Goal: Transaction & Acquisition: Obtain resource

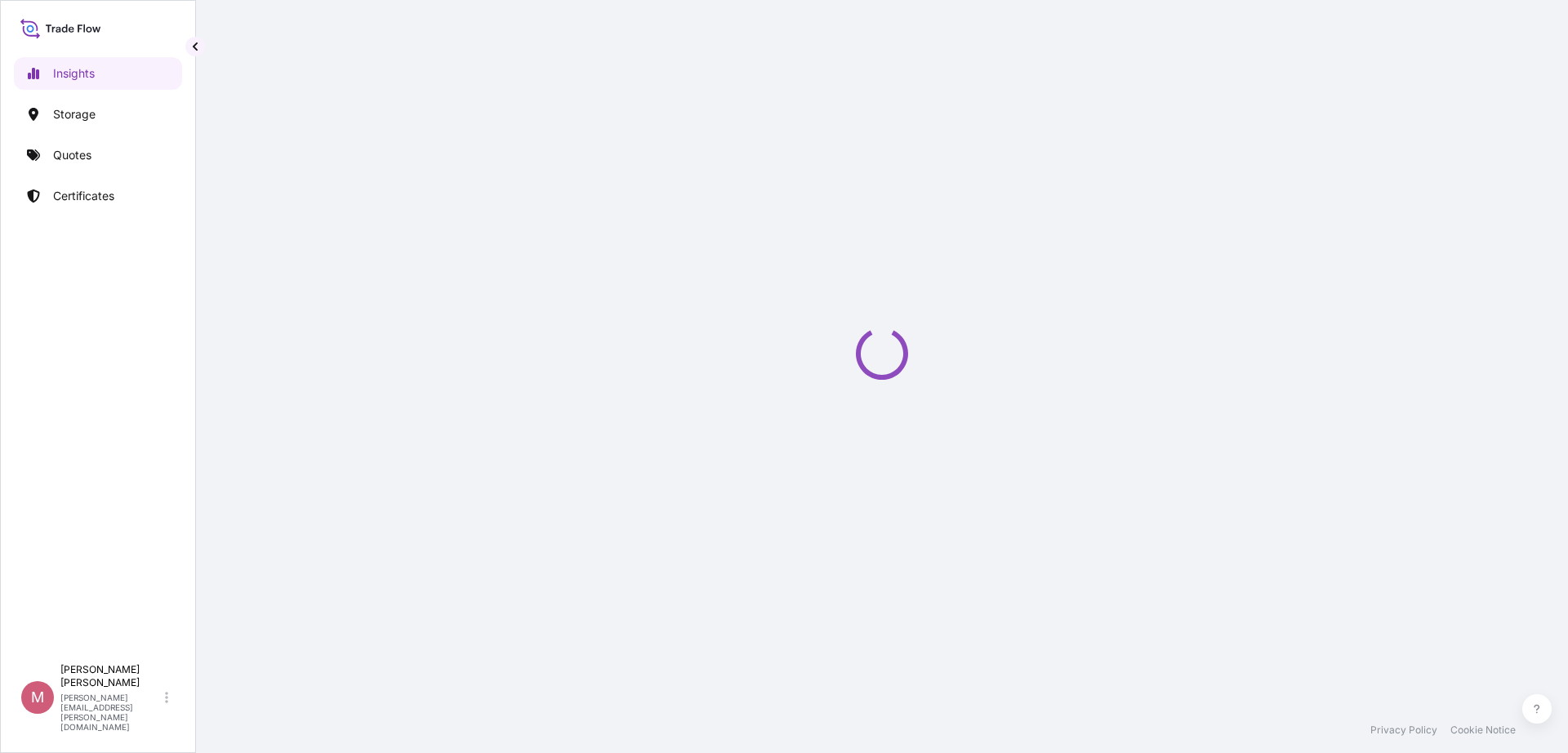
select select "2025"
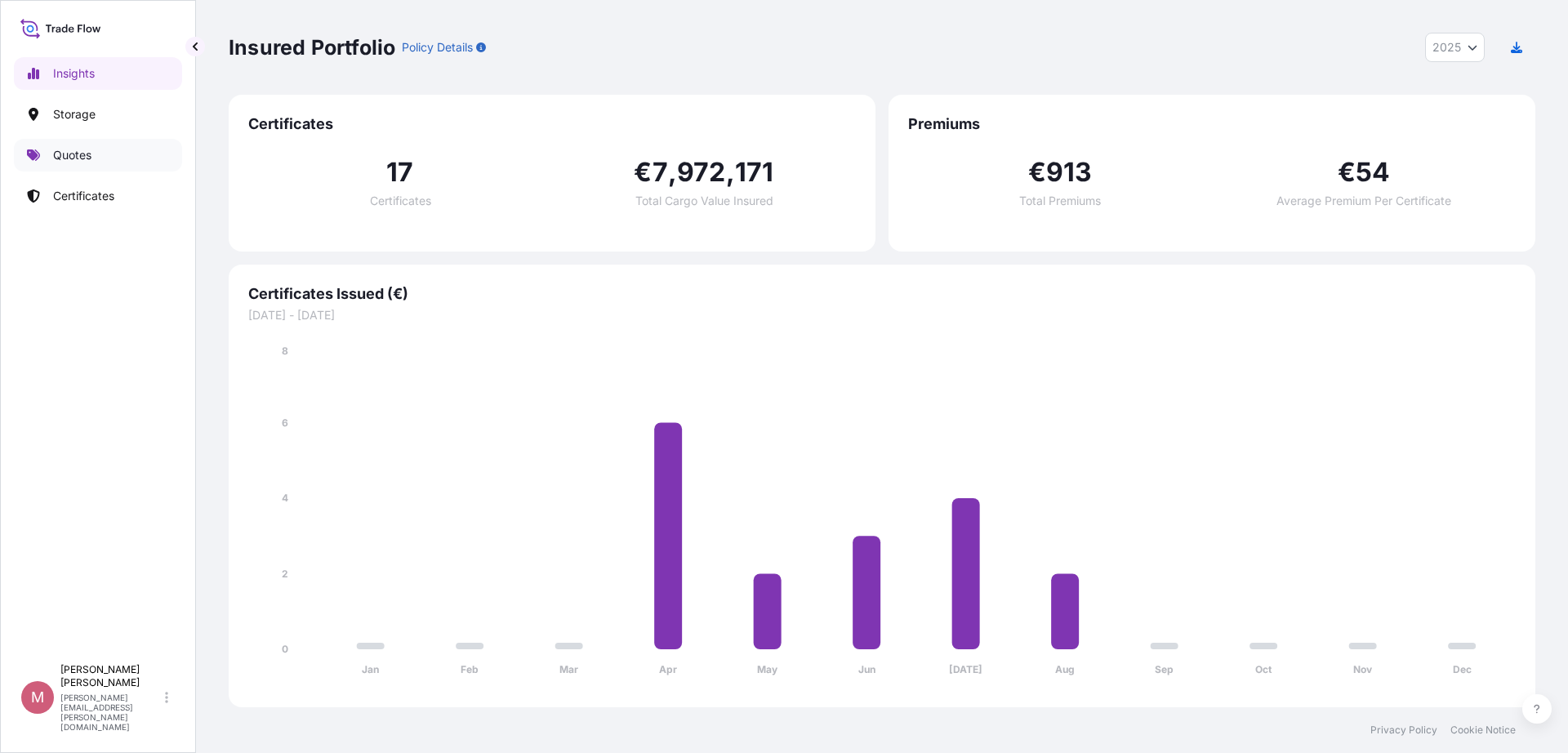
click at [83, 152] on p "Quotes" at bounding box center [72, 155] width 38 height 17
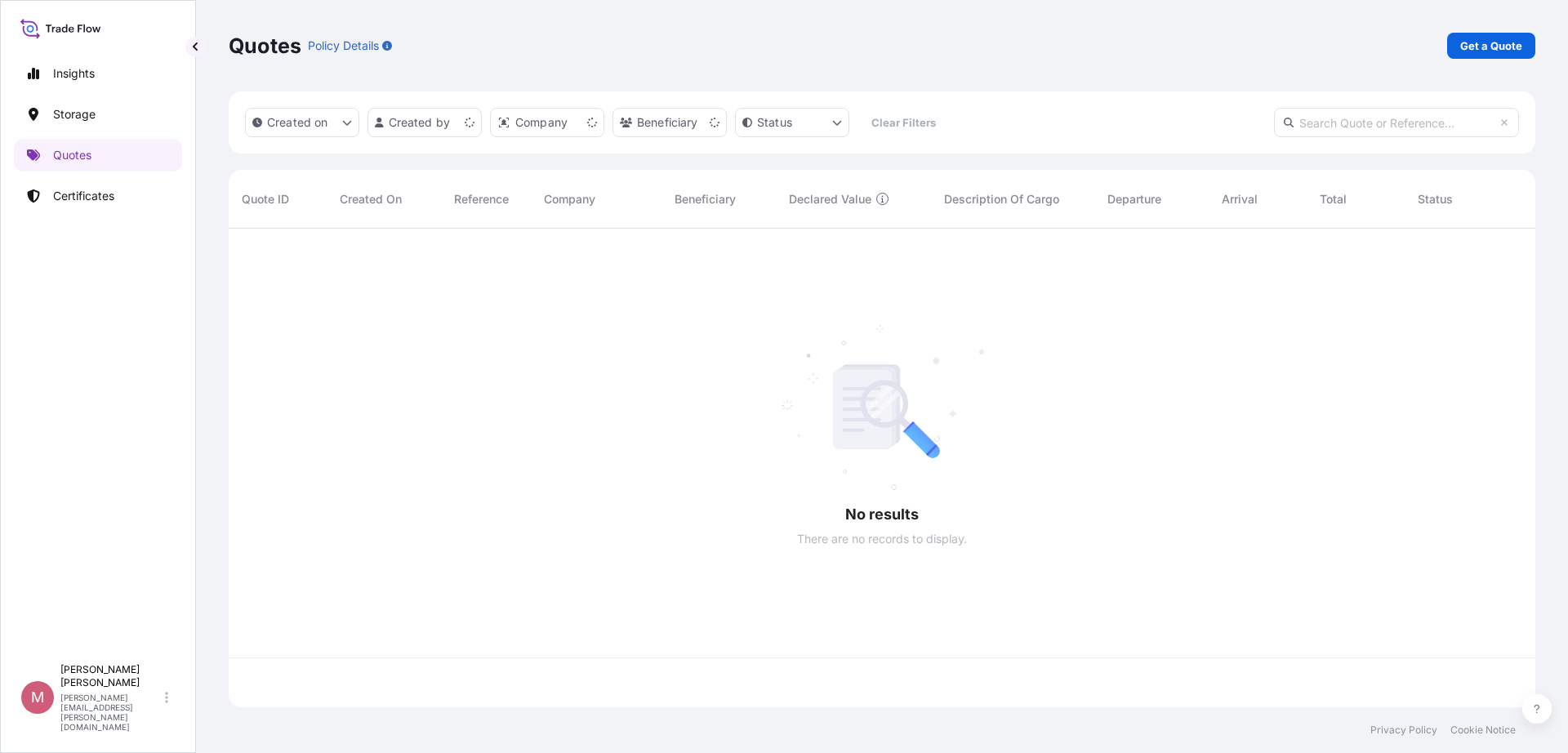
scroll to position [472, 1291]
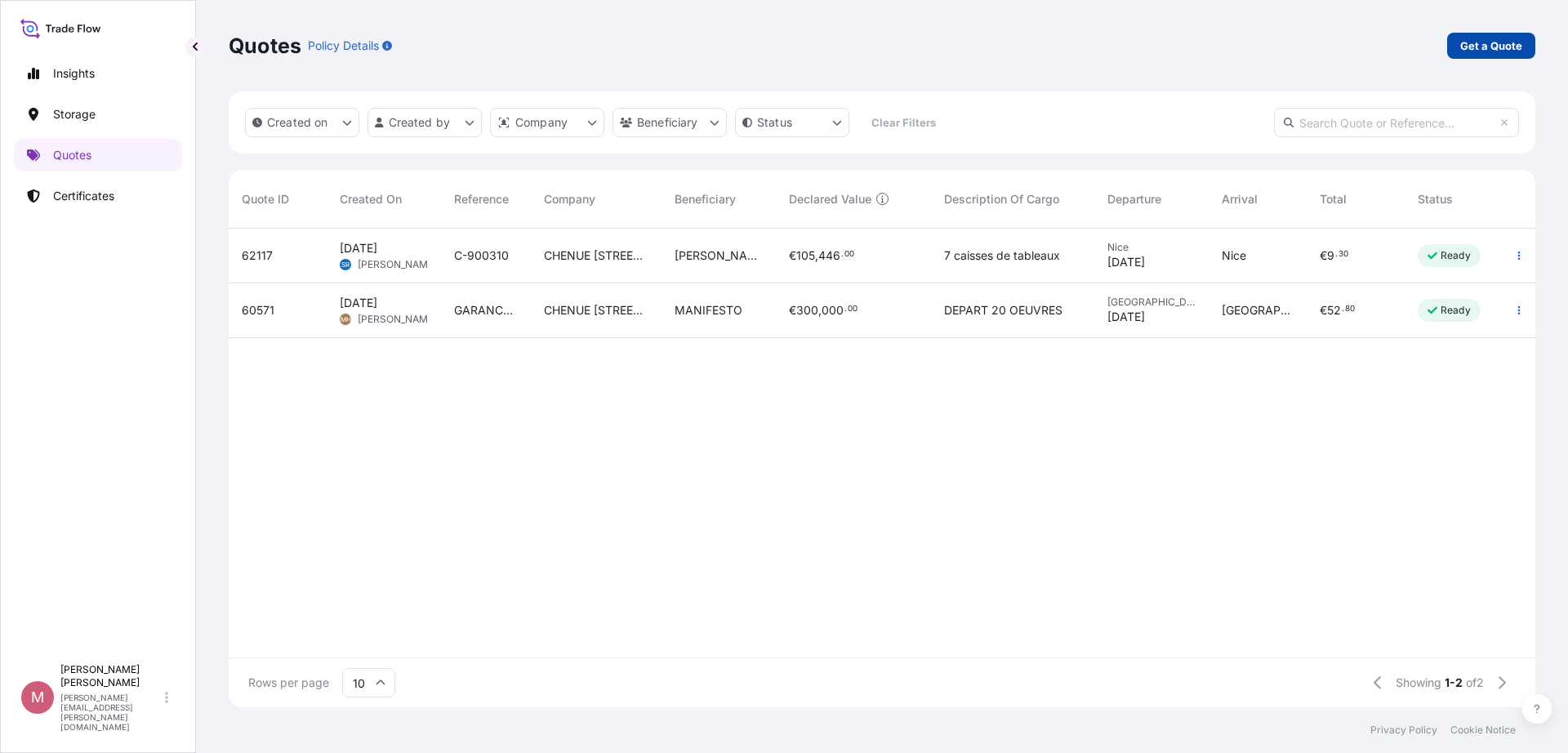
click at [1460, 52] on link "Get a Quote" at bounding box center [1490, 45] width 88 height 27
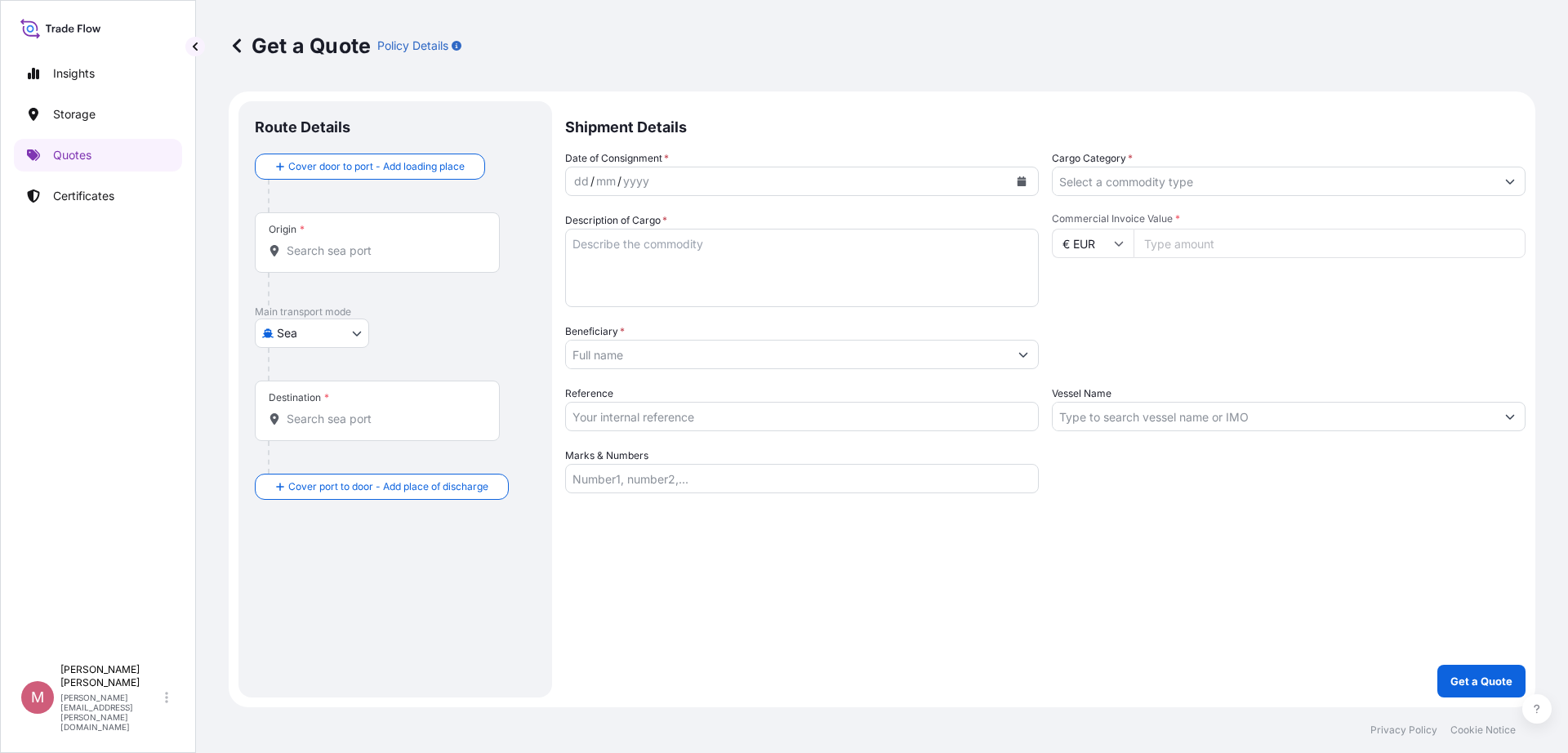
click at [316, 333] on body "Insights Storage Quotes Certificates M [PERSON_NAME] [PERSON_NAME][EMAIL_ADDRES…" at bounding box center [784, 376] width 1568 height 753
click at [337, 490] on span "Land / Air" at bounding box center [311, 493] width 52 height 17
select select "Land / Air"
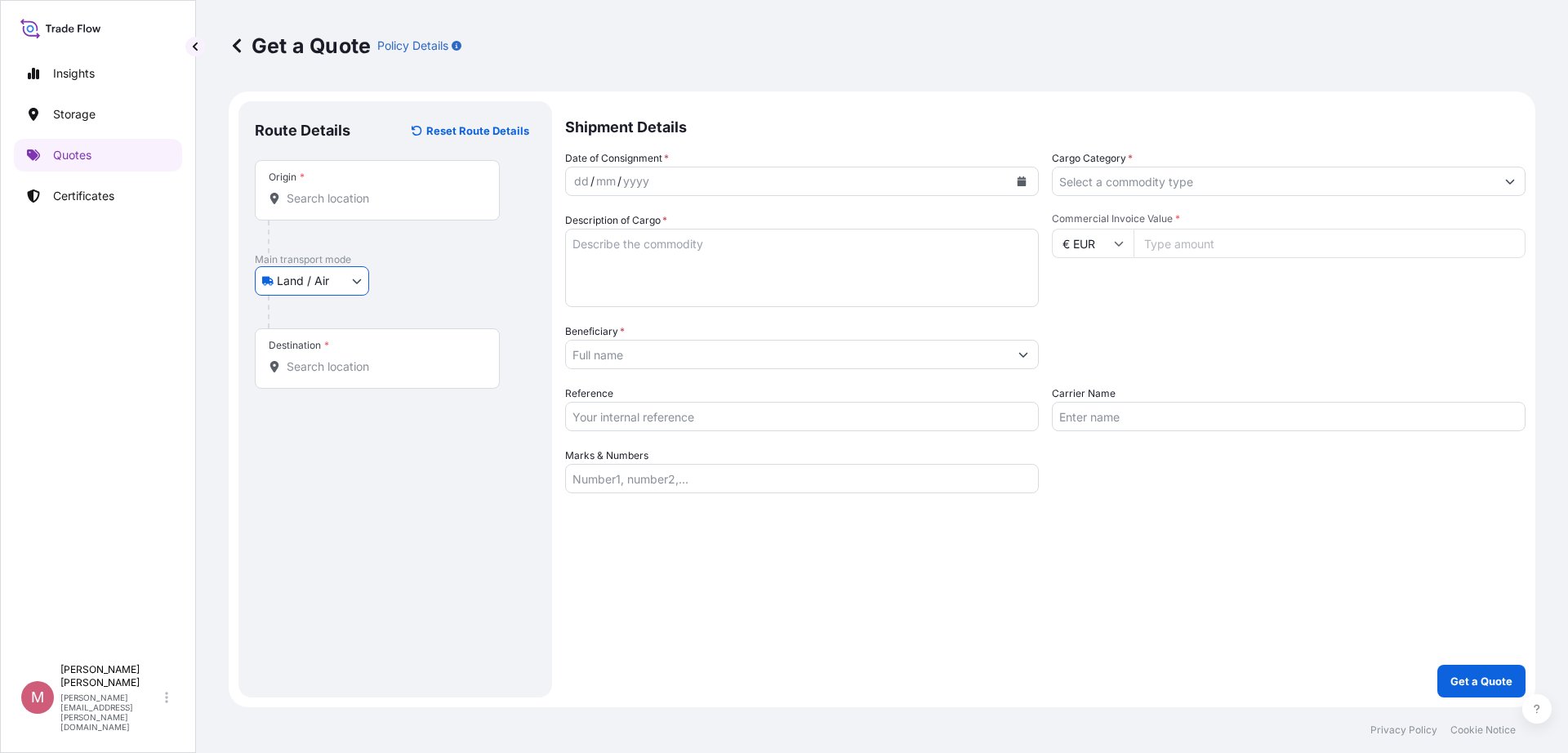
click at [386, 198] on input "Origin *" at bounding box center [383, 198] width 193 height 17
type input ","
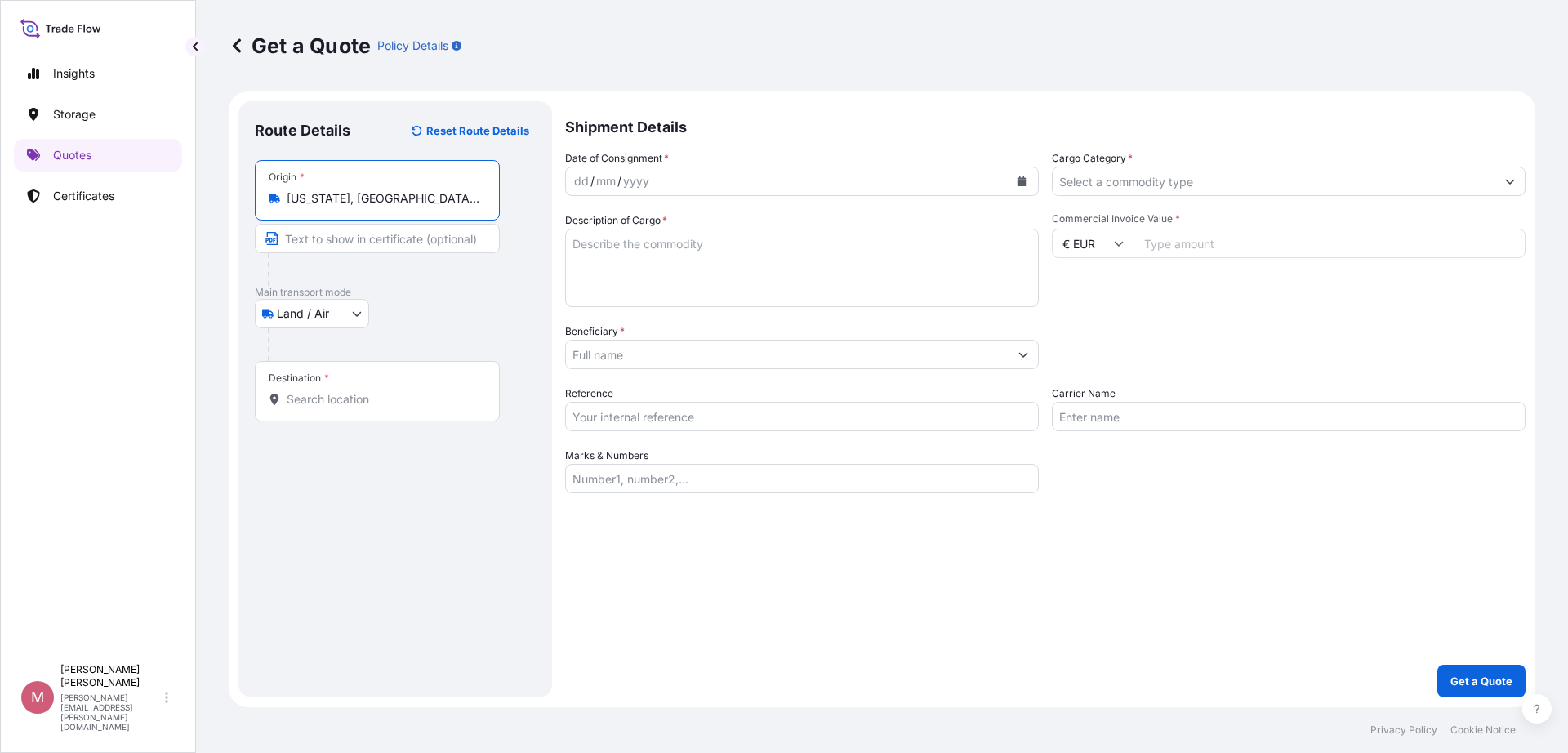
type input "[US_STATE], [GEOGRAPHIC_DATA], [GEOGRAPHIC_DATA]"
type input "[GEOGRAPHIC_DATA], [GEOGRAPHIC_DATA]"
click at [1023, 184] on icon "Calendar" at bounding box center [1021, 181] width 9 height 10
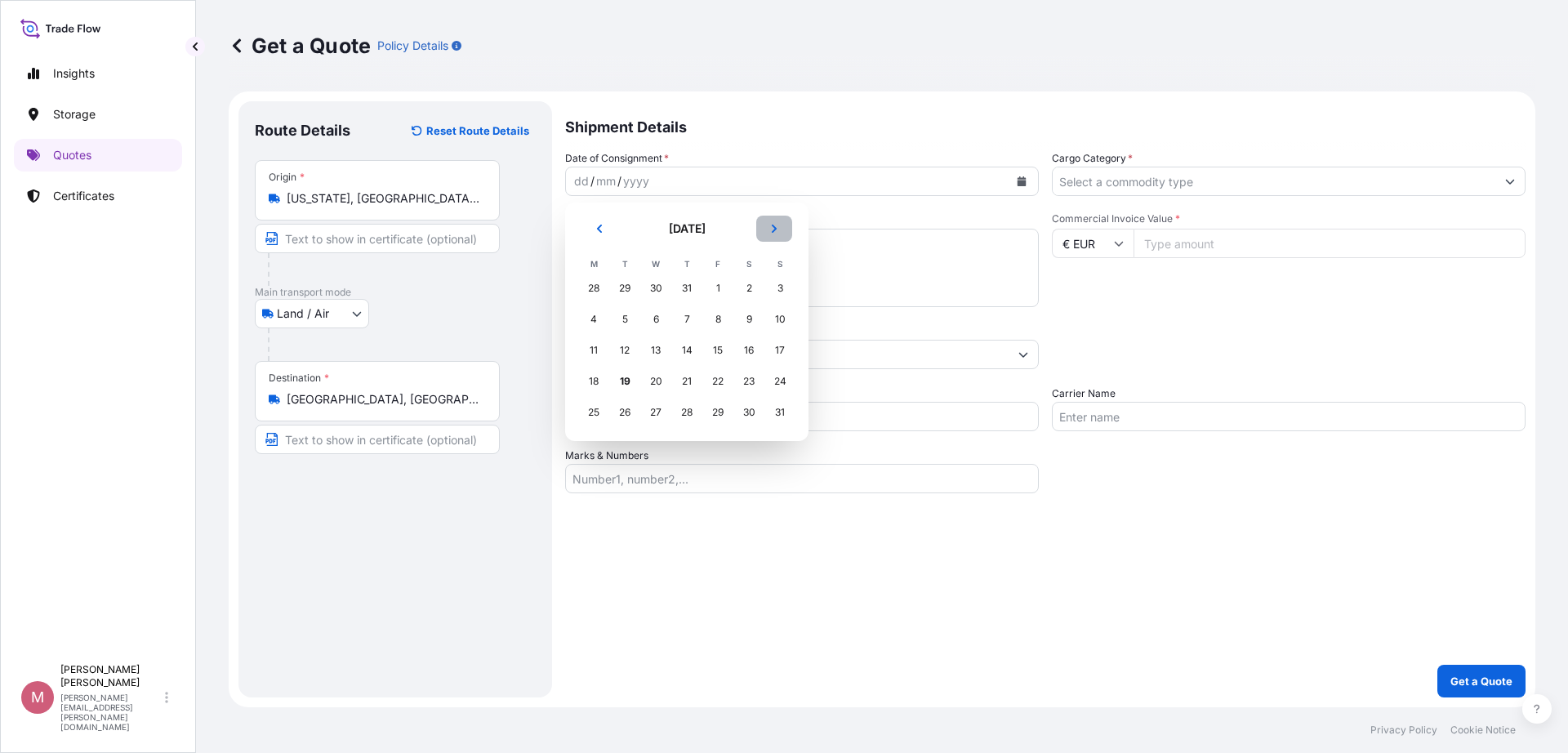
click at [768, 228] on button "Next" at bounding box center [774, 229] width 35 height 27
click at [596, 293] on div "1" at bounding box center [593, 289] width 30 height 30
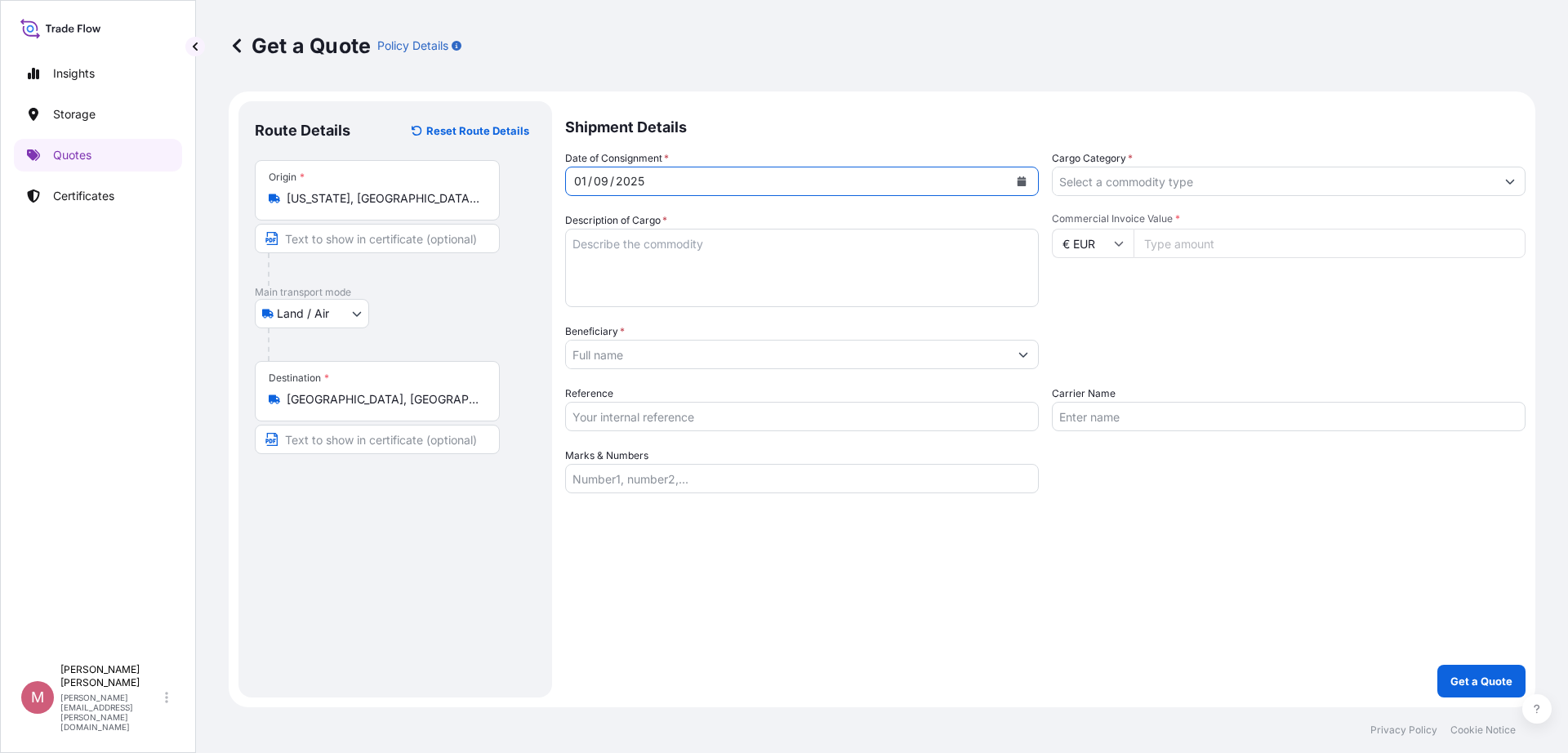
click at [679, 237] on textarea "Description of Cargo *" at bounding box center [801, 268] width 474 height 79
type textarea "2 oeuvres"
click at [662, 348] on input "Beneficiary *" at bounding box center [786, 355] width 443 height 30
type input "NA"
click at [644, 414] on input "Reference" at bounding box center [801, 417] width 474 height 30
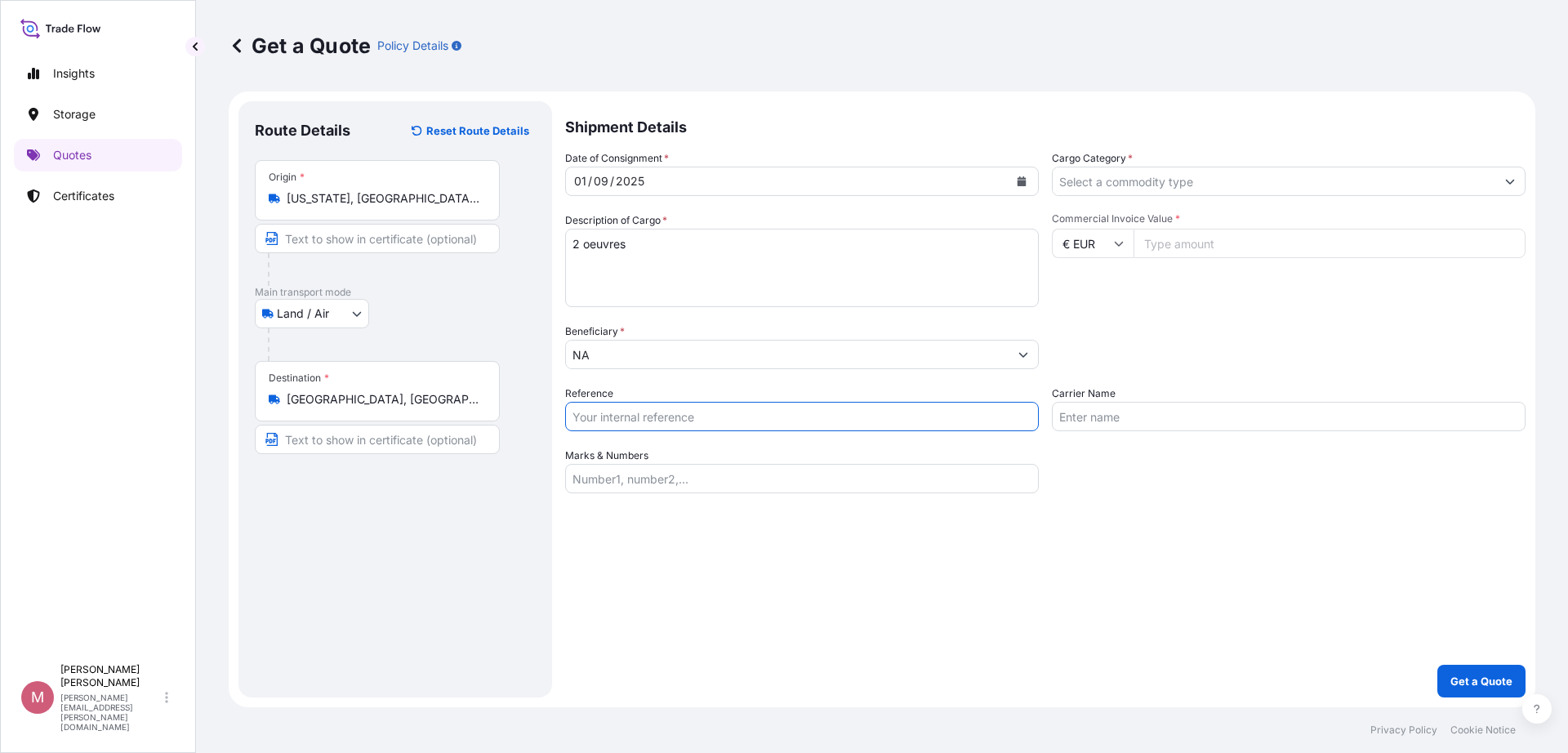
click at [1268, 176] on input "Cargo Category *" at bounding box center [1273, 181] width 443 height 30
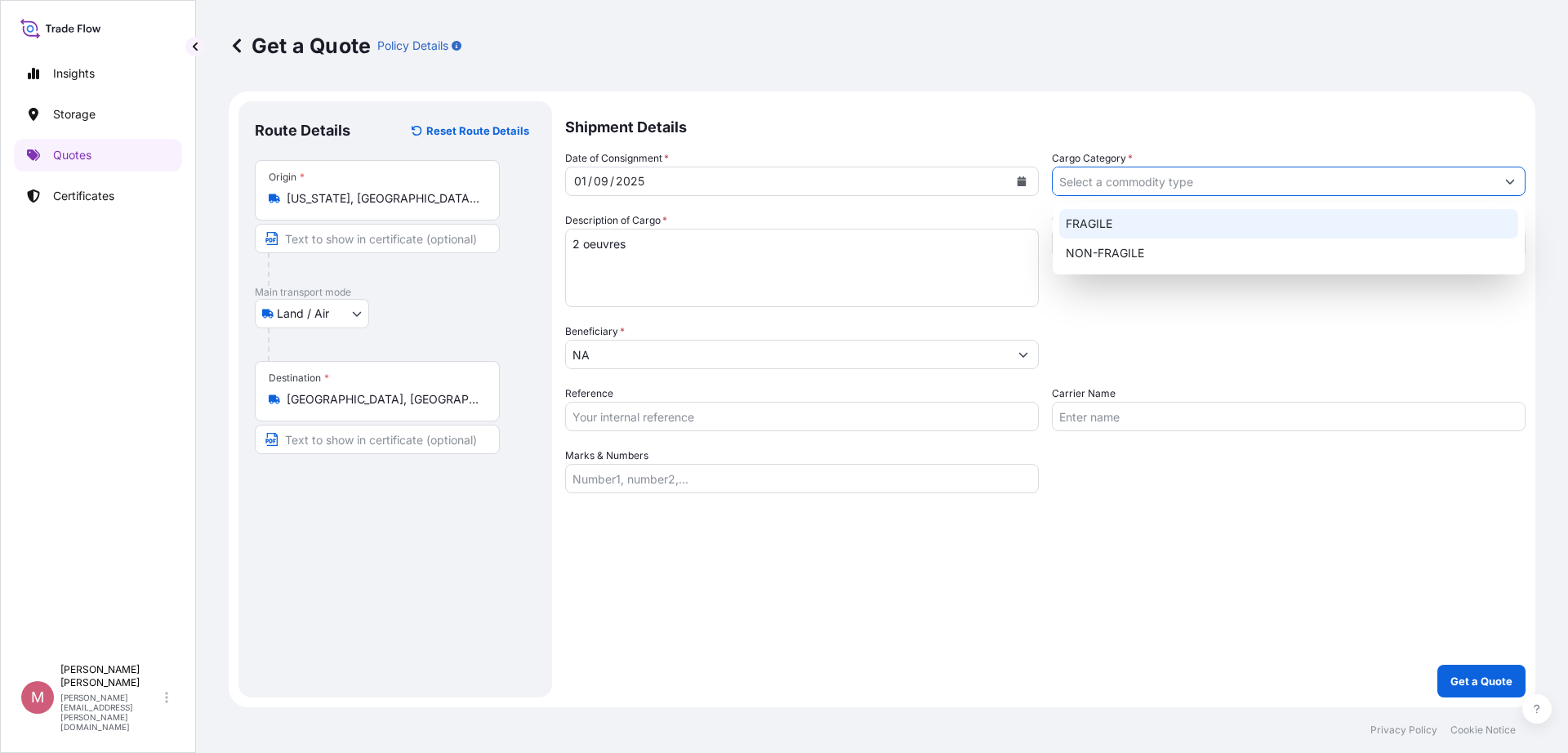
click at [1217, 229] on div "FRAGILE" at bounding box center [1289, 224] width 459 height 30
type input "FRAGILE"
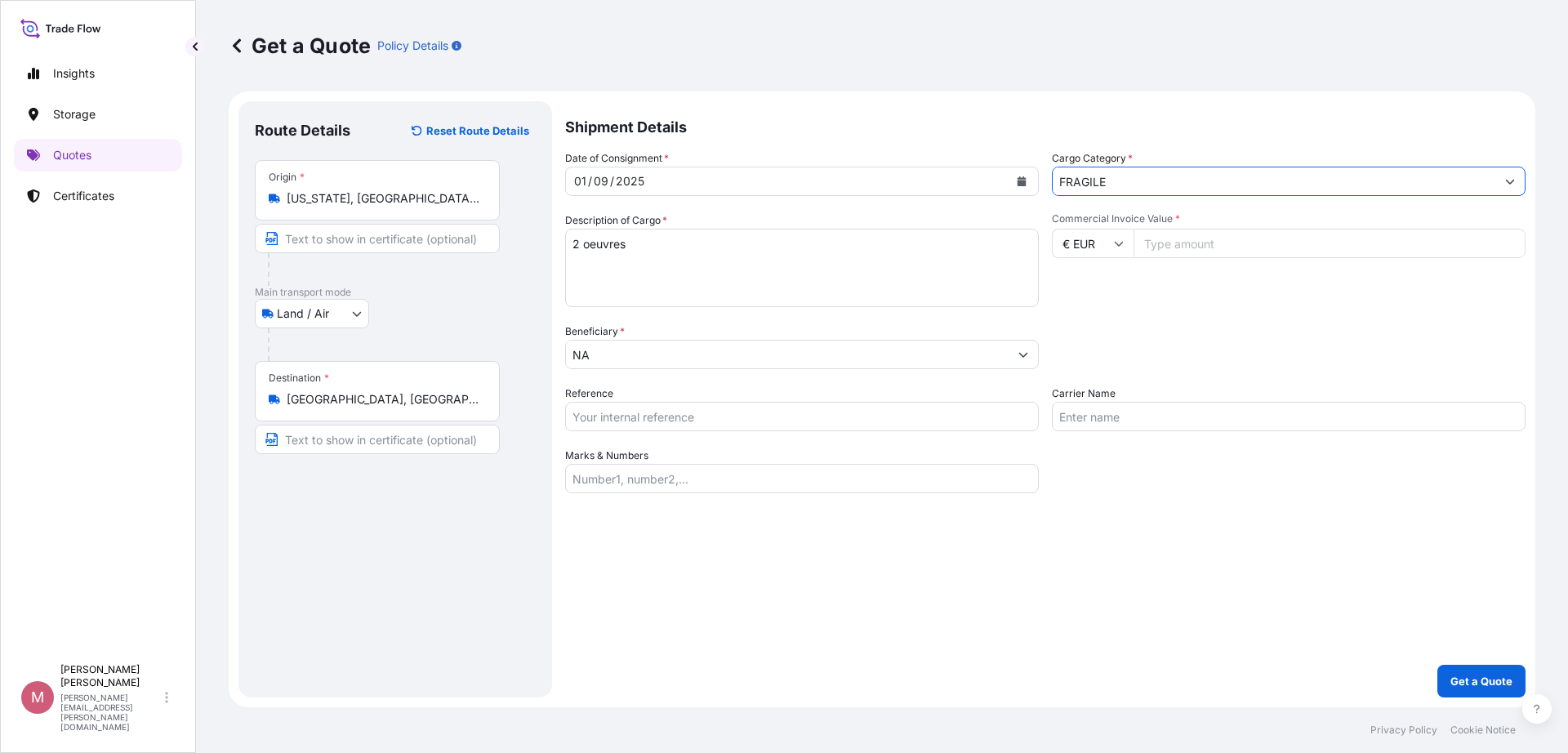
click at [1253, 240] on input "Commercial Invoice Value *" at bounding box center [1329, 243] width 392 height 30
paste input "160000"
type input "160000"
click at [1479, 685] on p "Get a Quote" at bounding box center [1481, 681] width 62 height 17
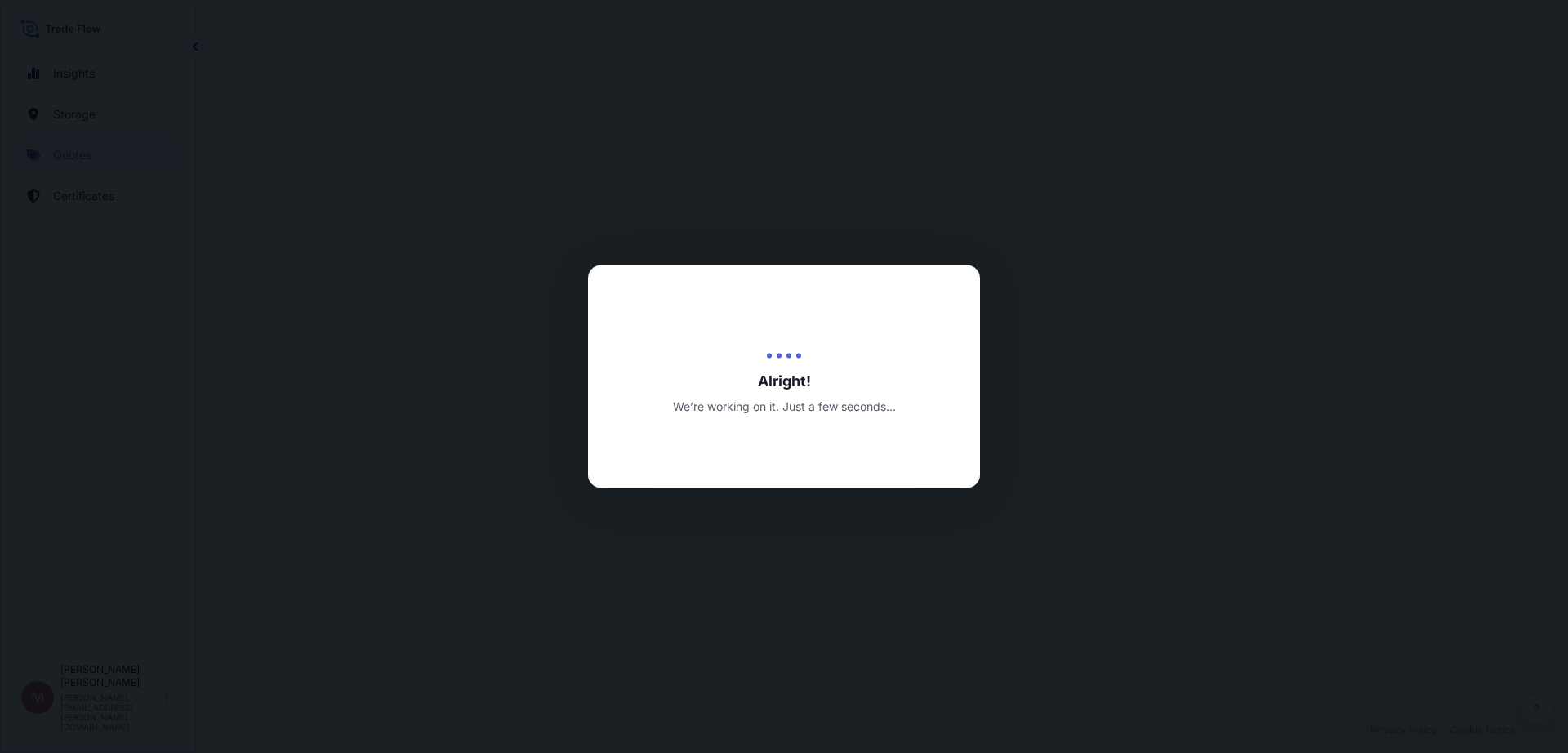
select select "Land / Air"
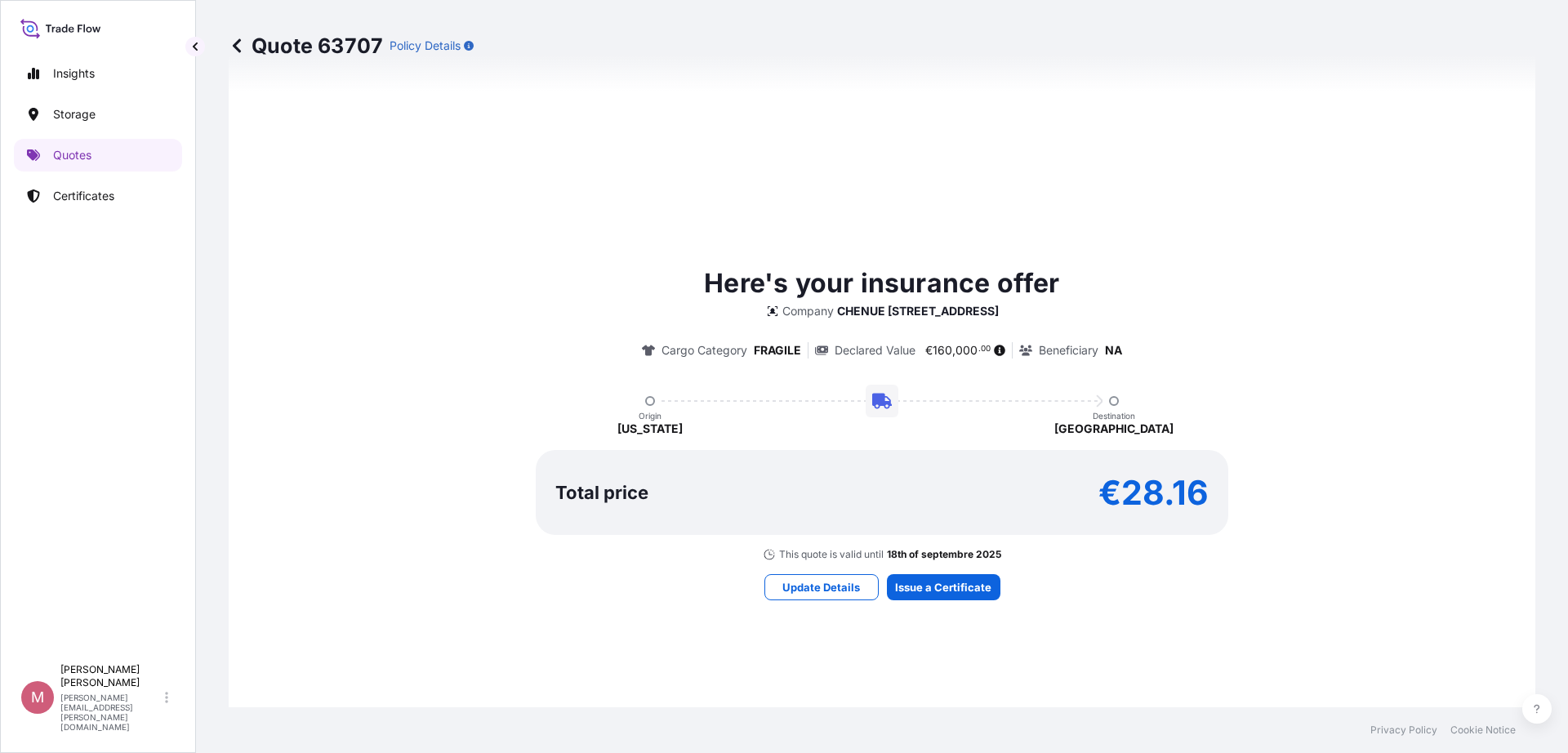
scroll to position [585, 0]
